Goal: Navigation & Orientation: Understand site structure

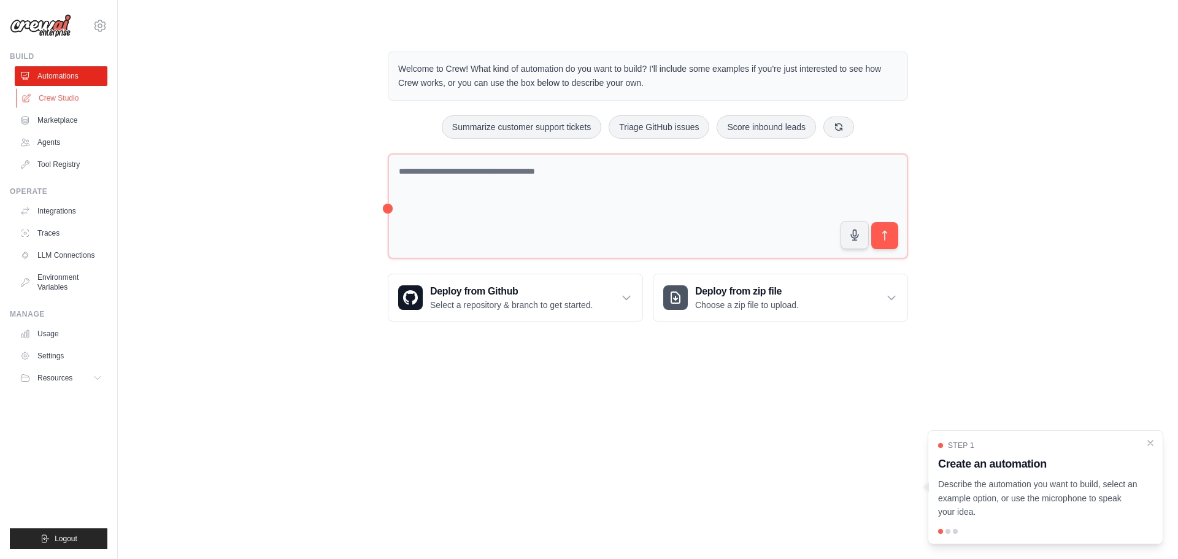
click at [39, 100] on link "Crew Studio" at bounding box center [62, 98] width 93 height 20
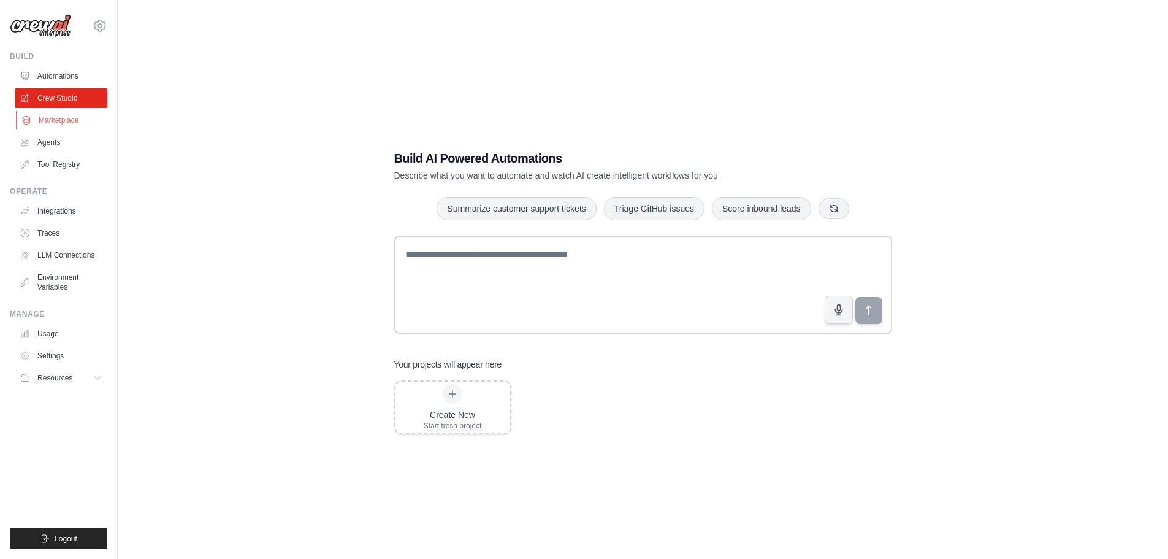
click at [76, 120] on link "Marketplace" at bounding box center [62, 120] width 93 height 20
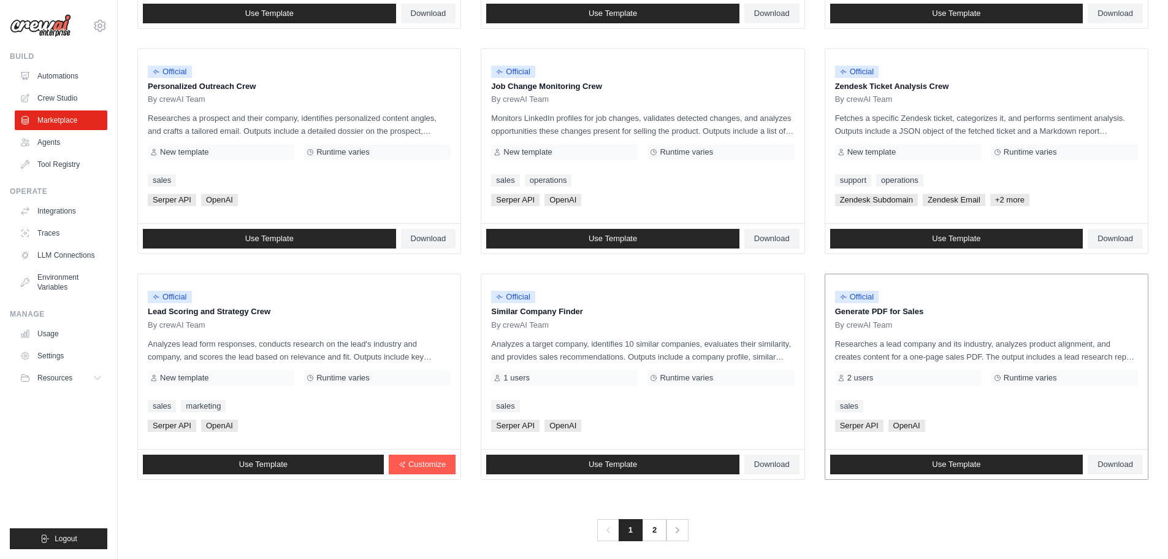
scroll to position [578, 0]
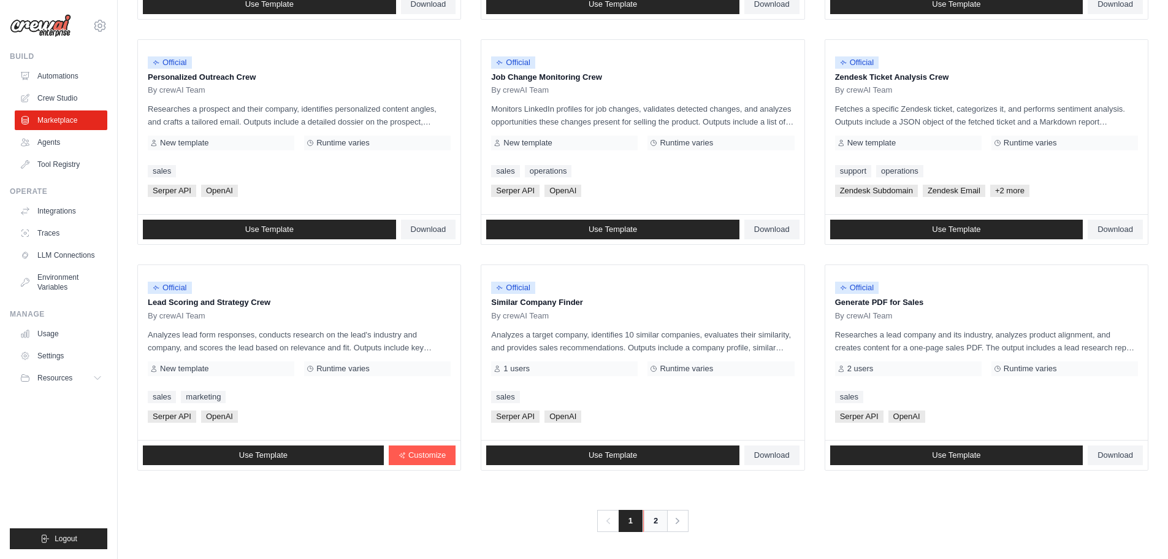
click at [651, 522] on link "2" at bounding box center [655, 521] width 25 height 22
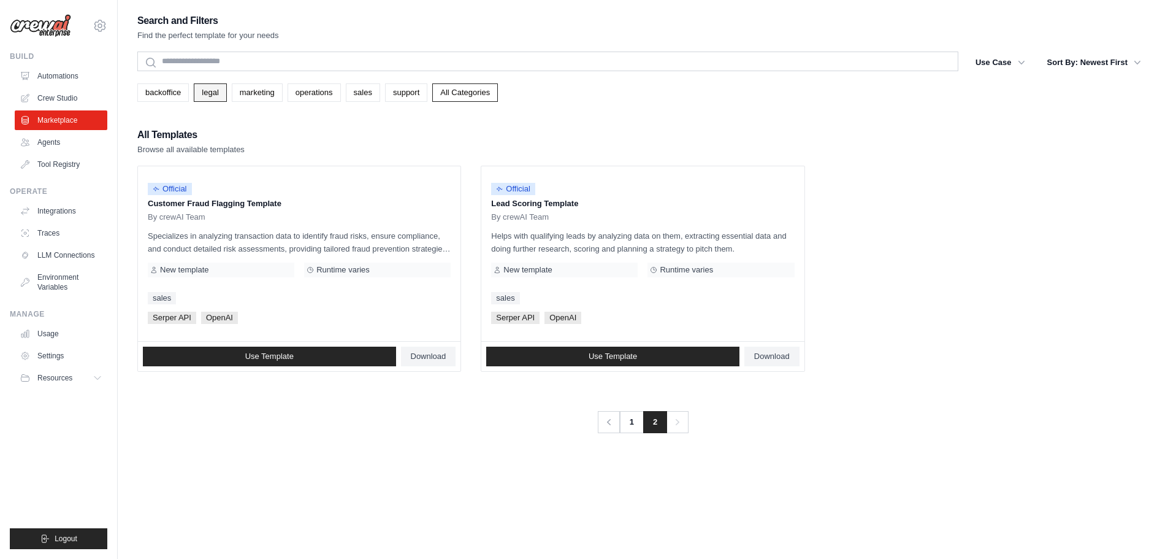
click at [211, 97] on link "legal" at bounding box center [210, 92] width 33 height 18
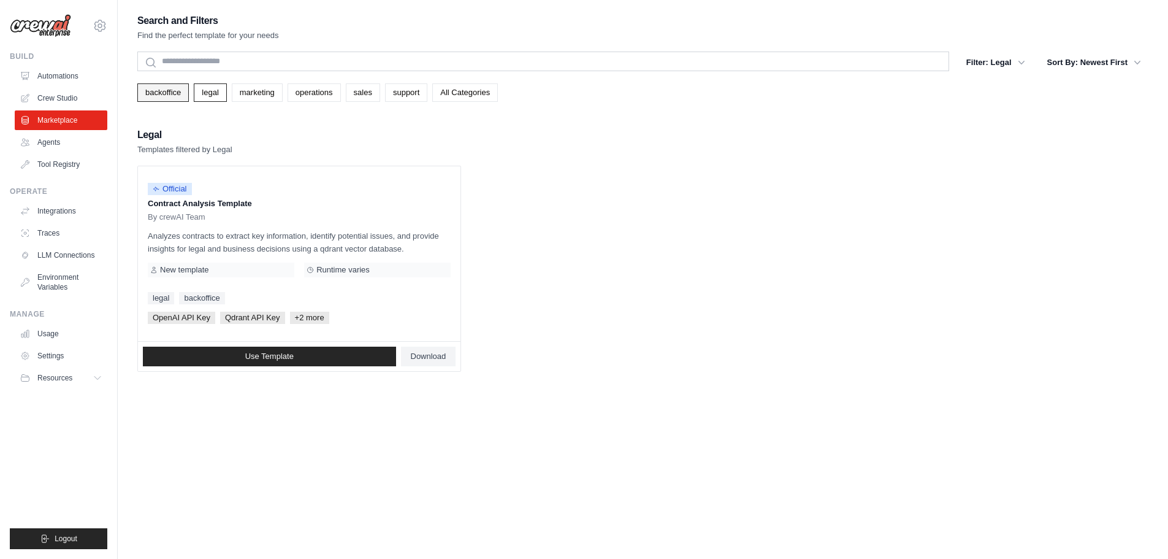
click at [177, 98] on link "backoffice" at bounding box center [163, 92] width 52 height 18
click at [59, 151] on link "Agents" at bounding box center [62, 142] width 93 height 20
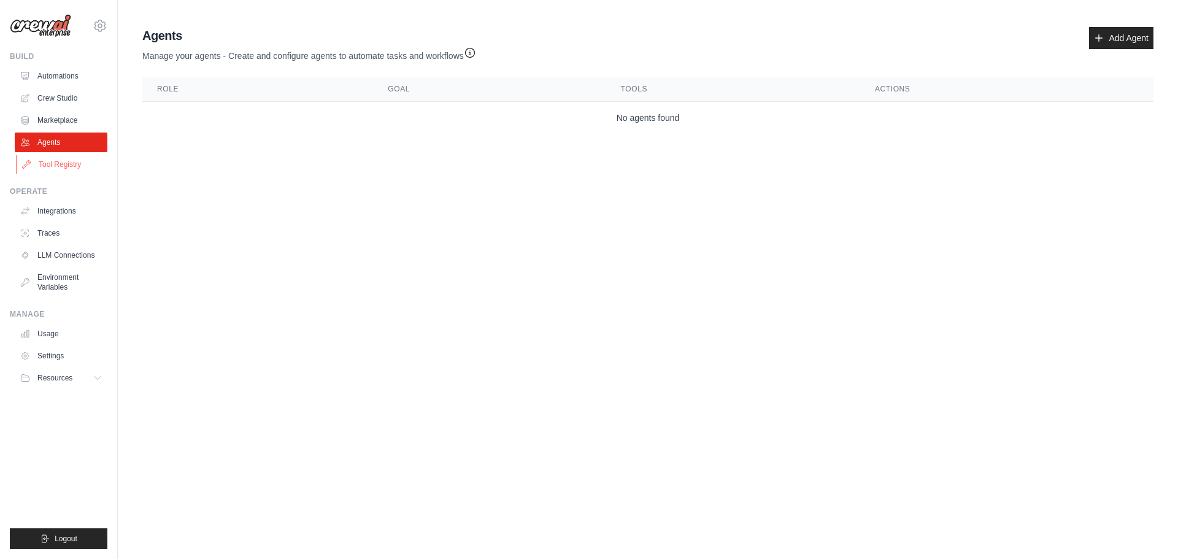
click at [77, 166] on link "Tool Registry" at bounding box center [62, 165] width 93 height 20
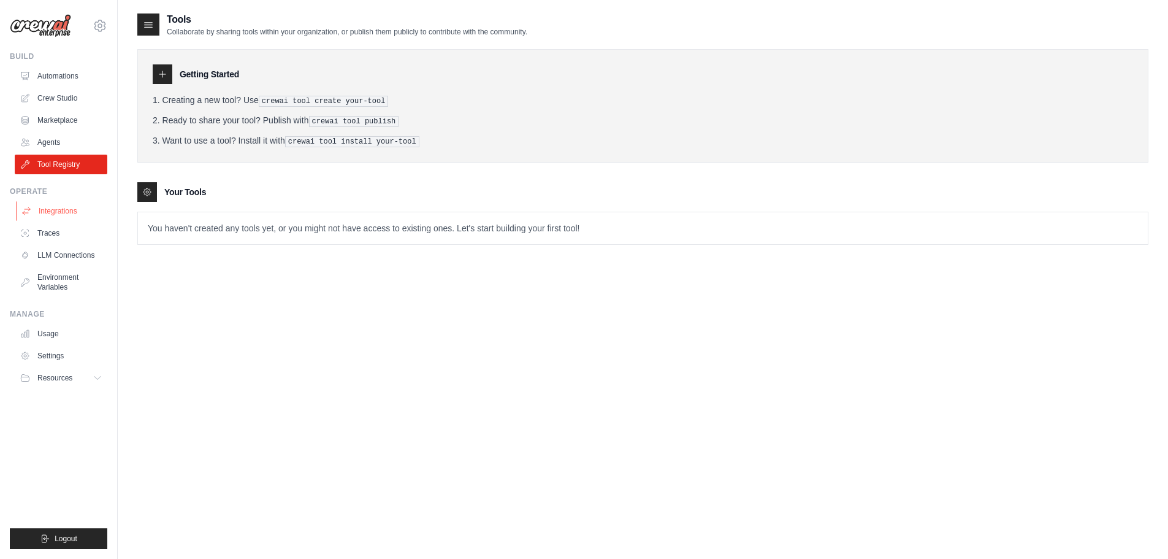
click at [94, 213] on link "Integrations" at bounding box center [62, 211] width 93 height 20
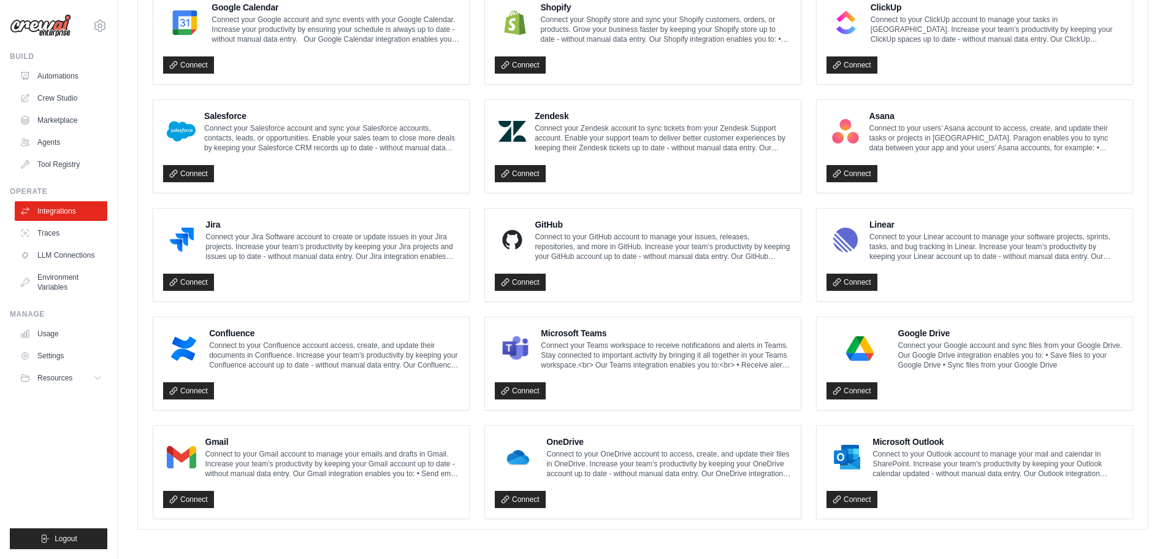
scroll to position [595, 0]
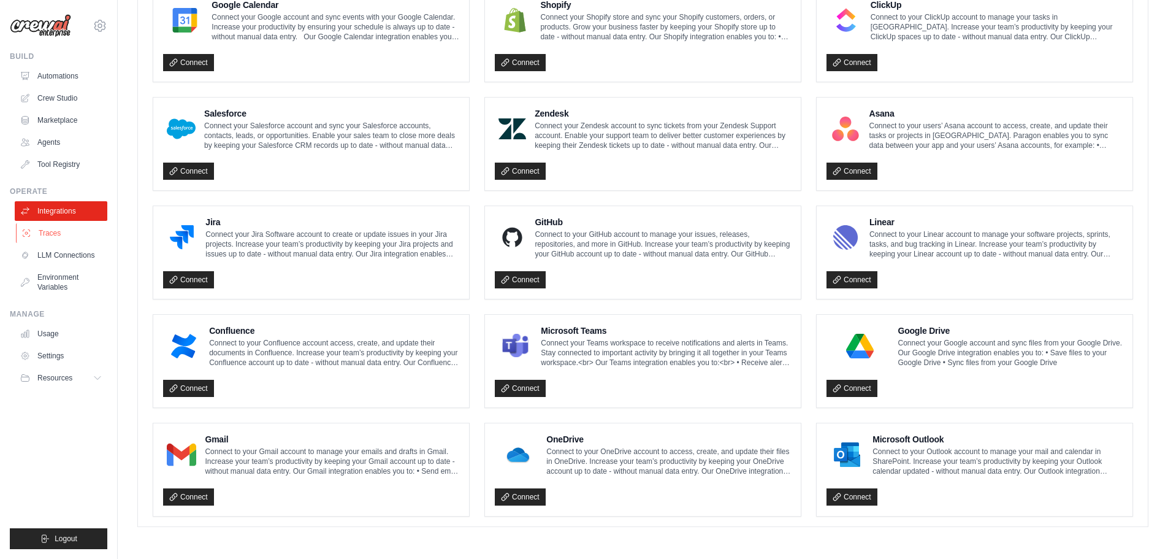
click at [67, 235] on link "Traces" at bounding box center [62, 233] width 93 height 20
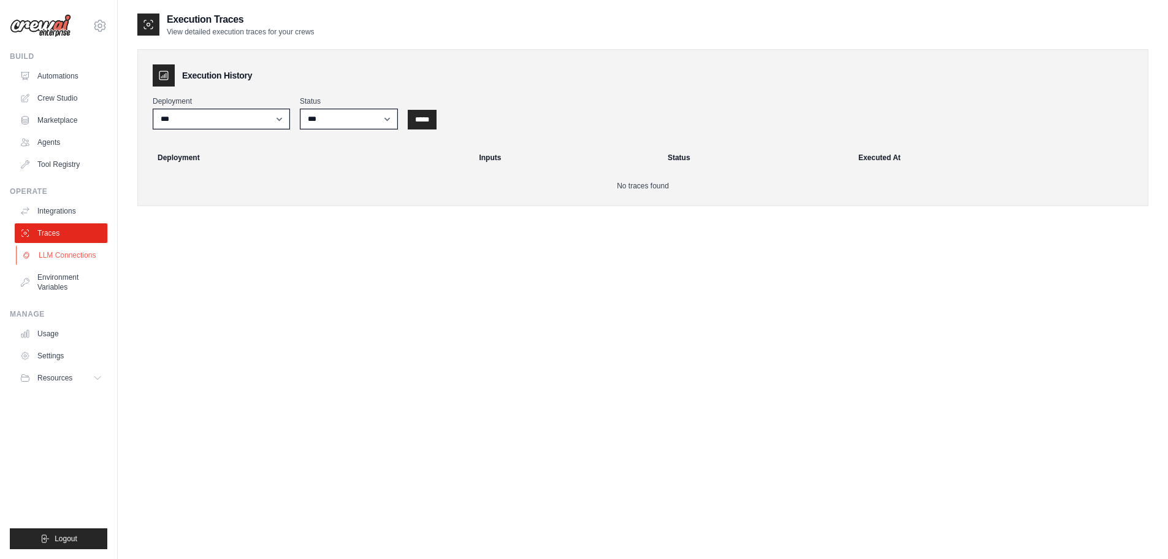
click at [86, 251] on link "LLM Connections" at bounding box center [62, 255] width 93 height 20
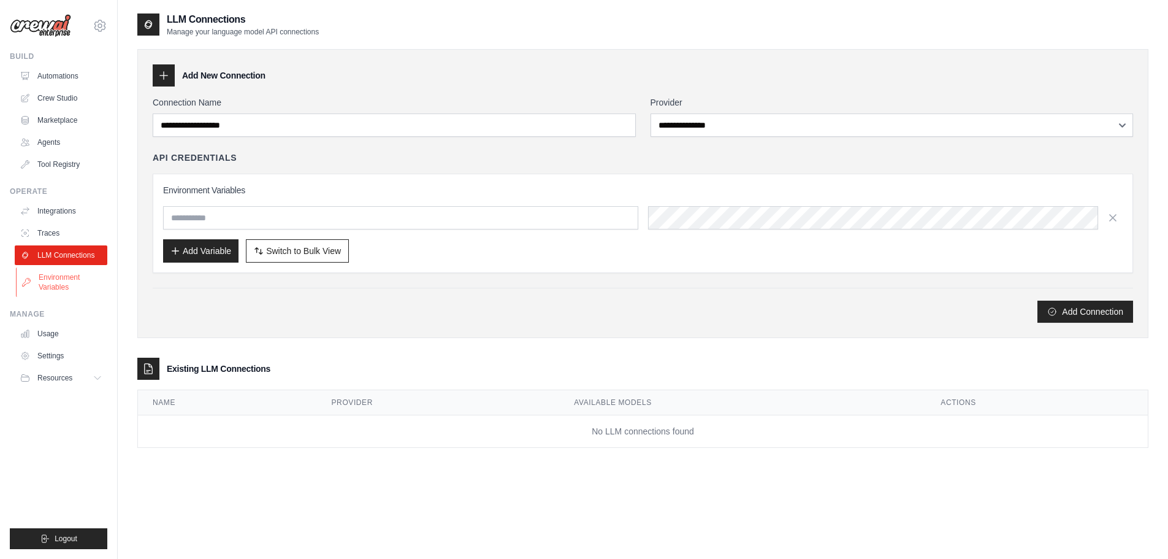
click at [105, 290] on link "Environment Variables" at bounding box center [62, 281] width 93 height 29
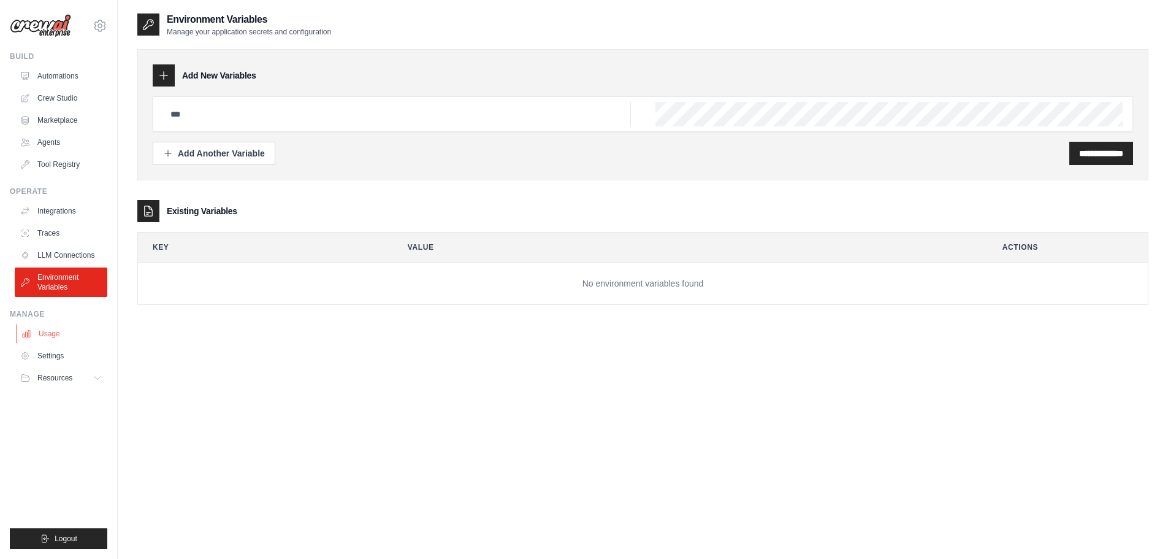
click at [78, 339] on link "Usage" at bounding box center [62, 334] width 93 height 20
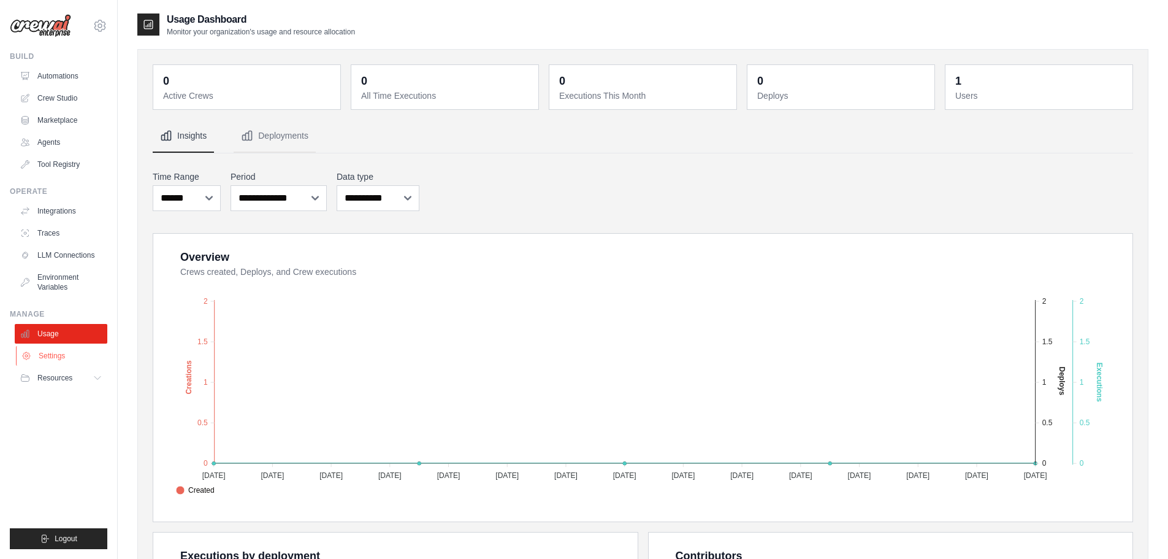
click at [73, 356] on link "Settings" at bounding box center [62, 356] width 93 height 20
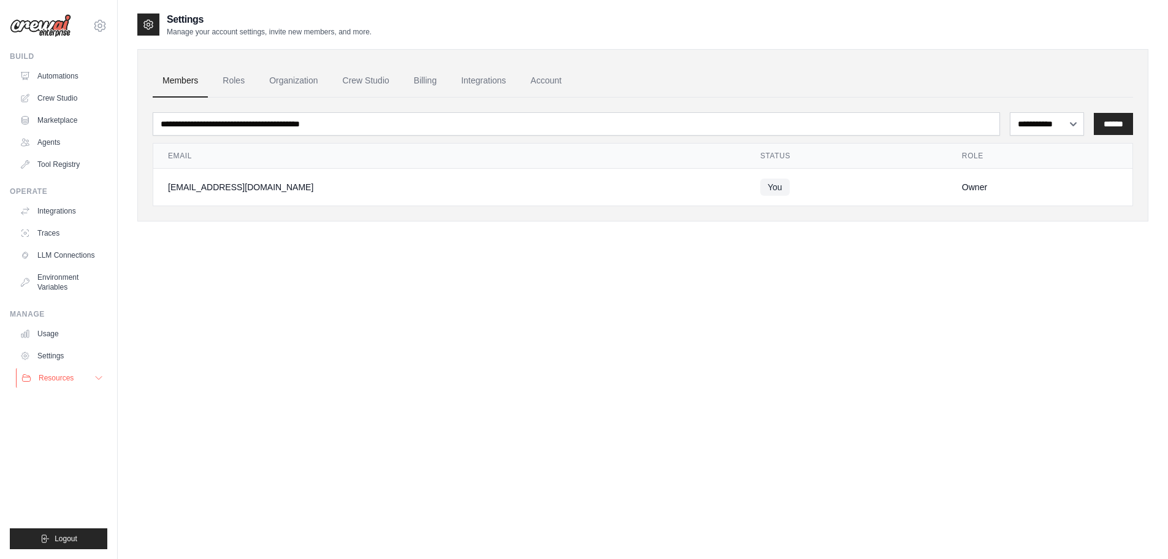
click at [93, 374] on button "Resources" at bounding box center [62, 378] width 93 height 20
